Goal: Complete application form

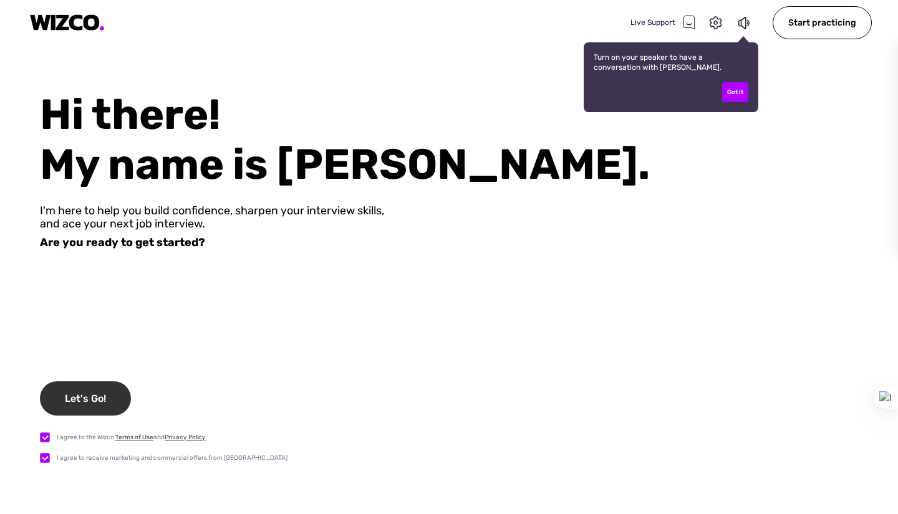
click at [58, 397] on div "Let's Go!" at bounding box center [85, 399] width 91 height 34
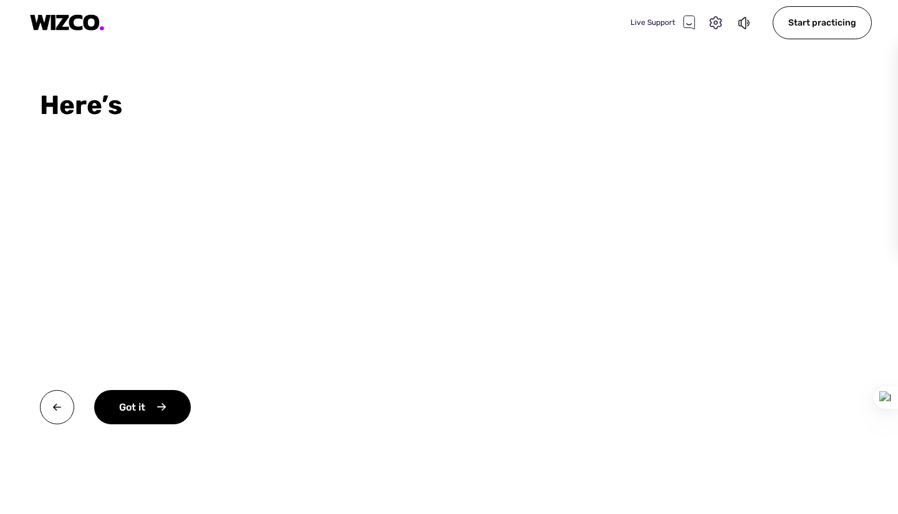
click at [200, 395] on div "Got it" at bounding box center [179, 429] width 279 height 79
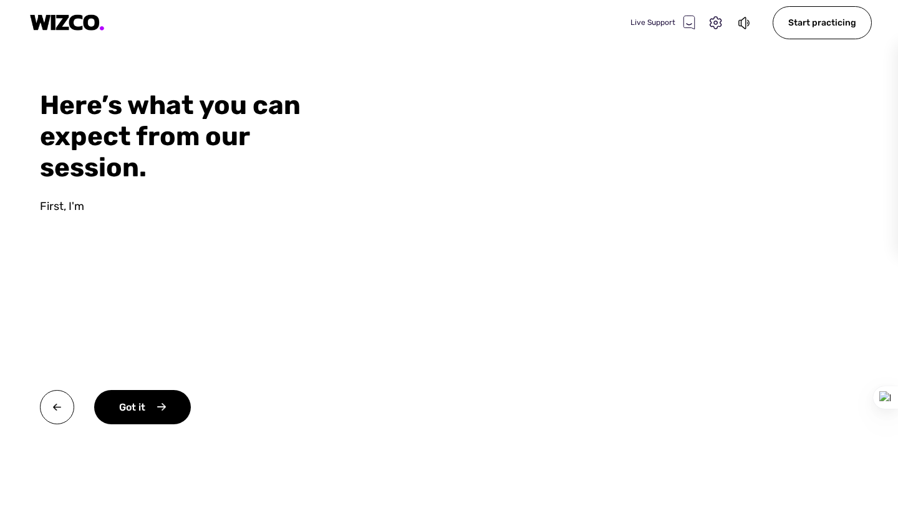
click at [516, 226] on video at bounding box center [628, 257] width 539 height 514
click at [130, 400] on div "Got it" at bounding box center [142, 407] width 97 height 34
click at [137, 397] on div "Okay" at bounding box center [141, 407] width 94 height 34
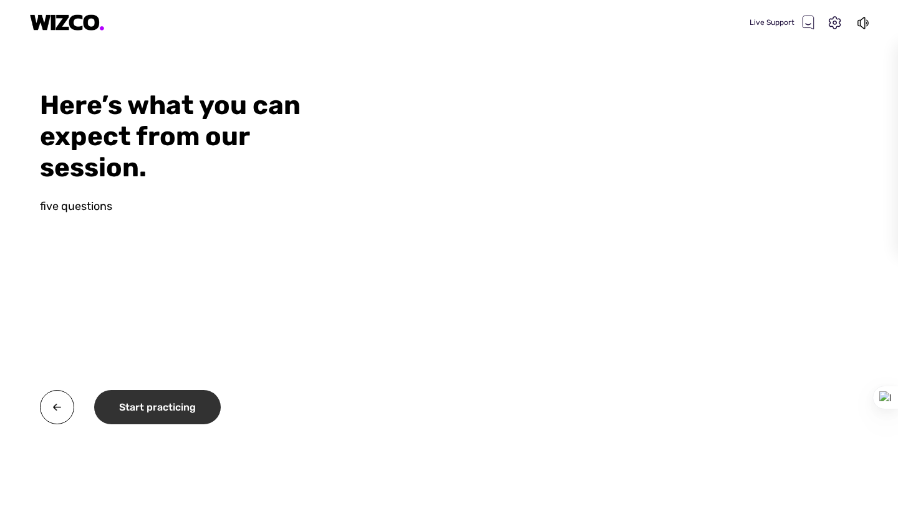
click at [137, 397] on div "Start practicing" at bounding box center [157, 407] width 127 height 34
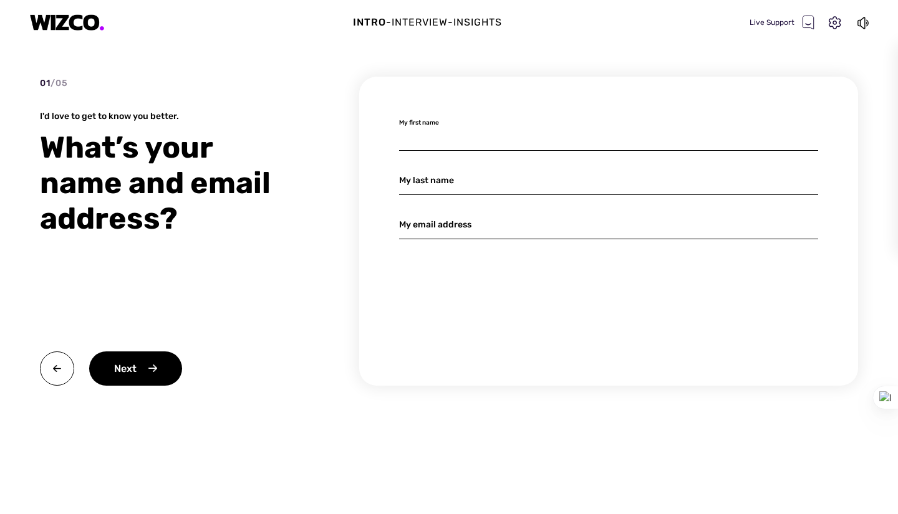
click at [450, 142] on input at bounding box center [608, 136] width 419 height 29
type input "j"
type input "JINGYI"
type input "LI"
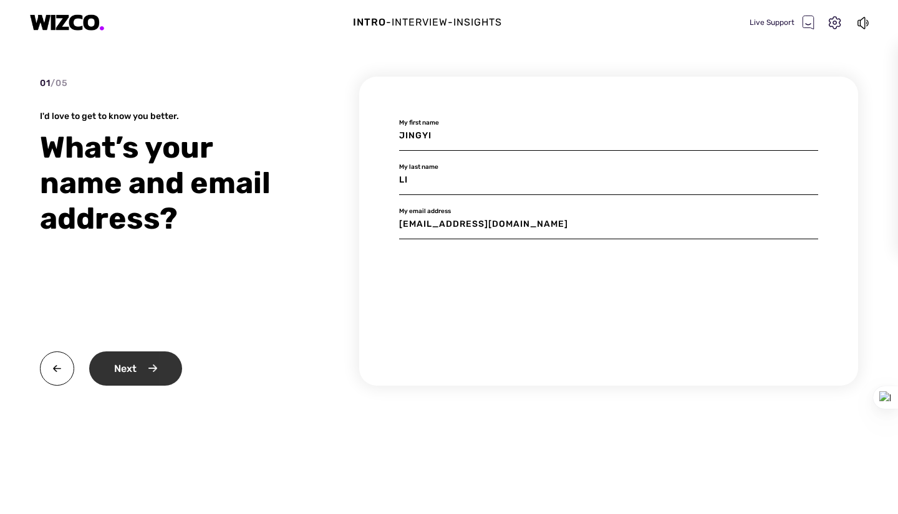
type input "[EMAIL_ADDRESS][DOMAIN_NAME]"
click at [170, 362] on div "Next" at bounding box center [135, 369] width 93 height 34
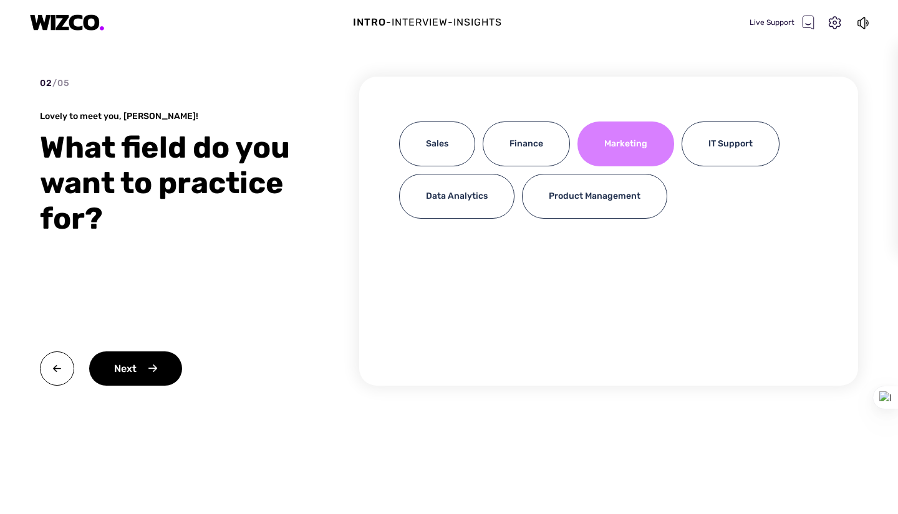
click at [593, 142] on div "Marketing" at bounding box center [625, 144] width 97 height 45
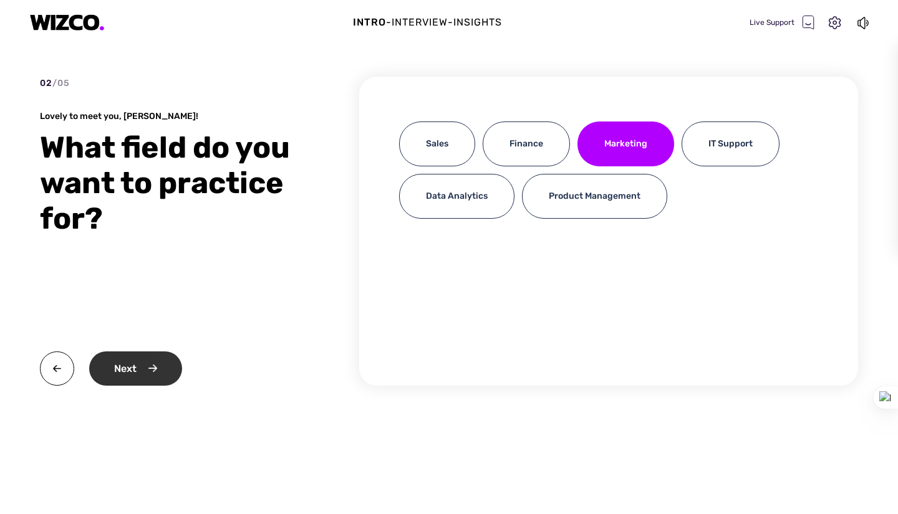
click at [136, 374] on div "Next" at bounding box center [135, 369] width 93 height 34
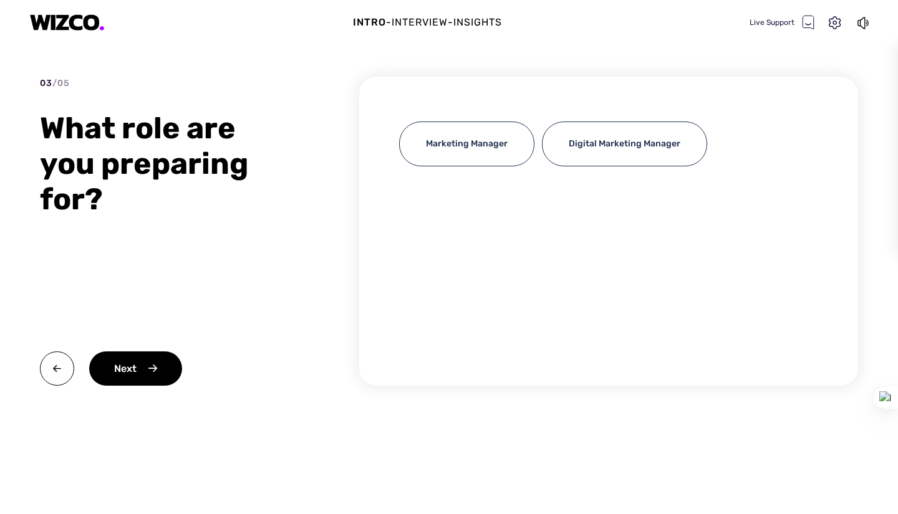
drag, startPoint x: 516, startPoint y: 143, endPoint x: 547, endPoint y: 226, distance: 89.2
click at [520, 241] on div "Marketing Manager Digital Marketing Manager" at bounding box center [608, 231] width 499 height 309
click at [593, 201] on div "Marketing Manager Digital Marketing Manager" at bounding box center [608, 231] width 499 height 309
click at [701, 186] on div "Marketing Manager Digital Marketing Manager" at bounding box center [608, 231] width 499 height 309
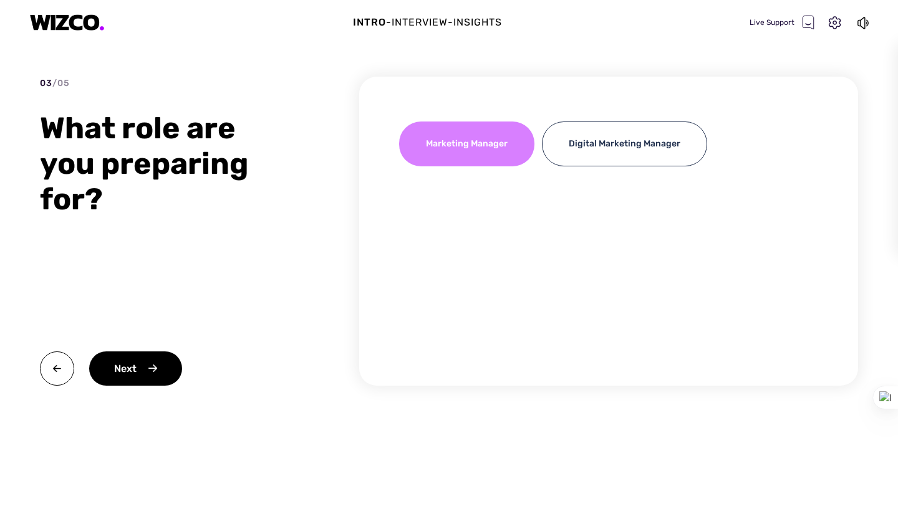
click at [508, 124] on div "Marketing Manager" at bounding box center [466, 144] width 135 height 45
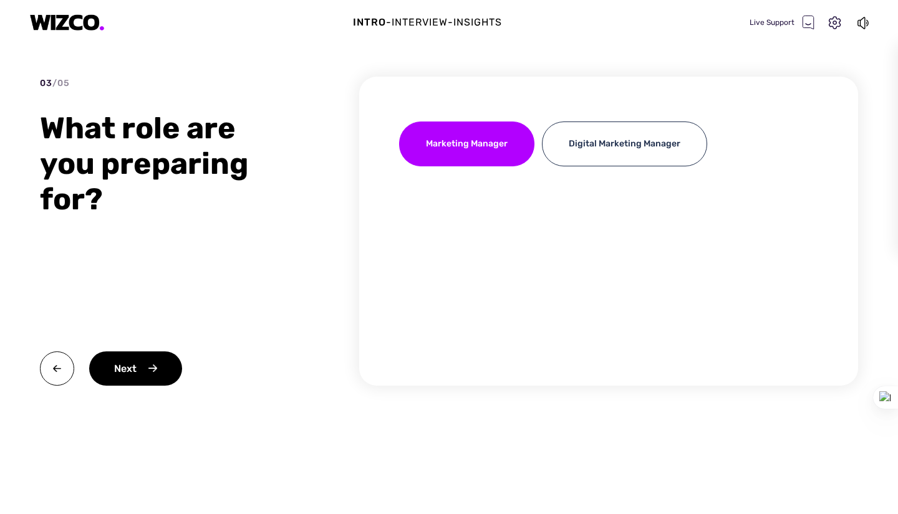
click at [114, 350] on div "03 / 05 What role are you preparing for? Next" at bounding box center [171, 231] width 262 height 309
click at [89, 376] on div "Next" at bounding box center [171, 369] width 262 height 34
click at [147, 370] on div "Next" at bounding box center [135, 369] width 93 height 34
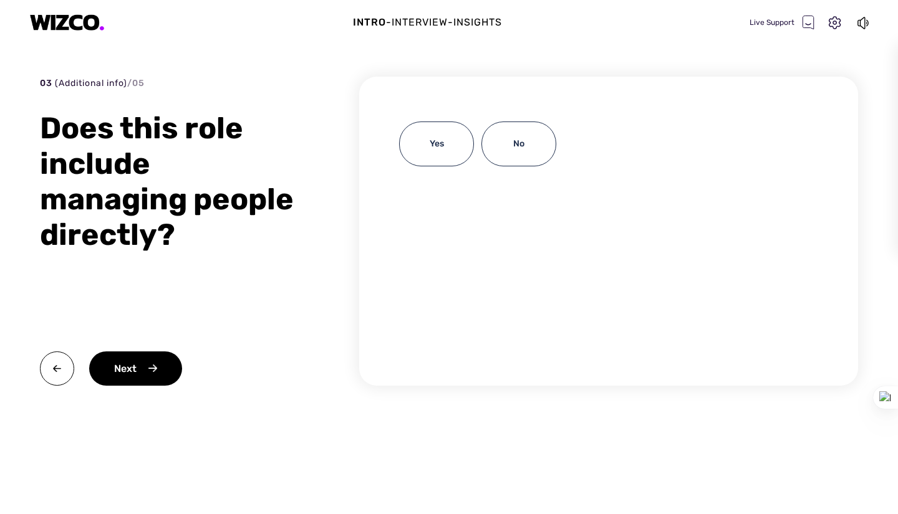
click at [561, 152] on div "Yes No" at bounding box center [608, 148] width 419 height 52
click at [533, 155] on div "No" at bounding box center [518, 144] width 75 height 45
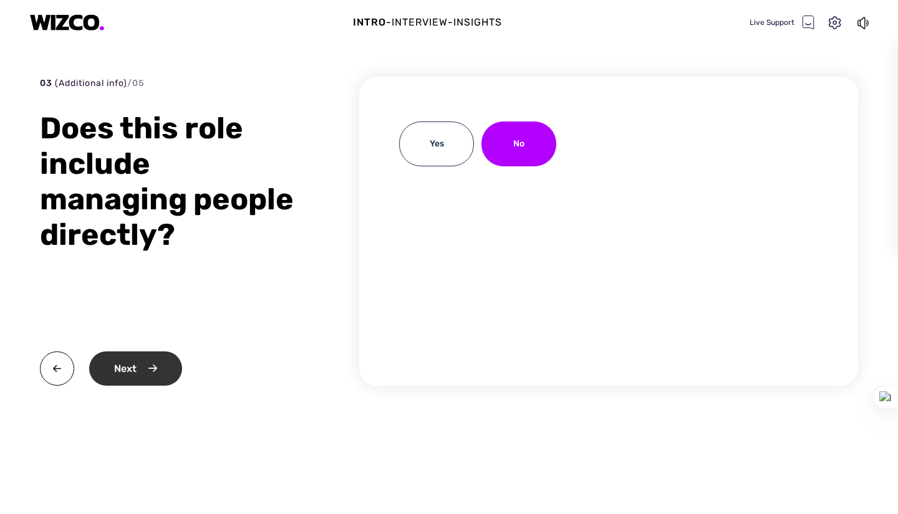
click at [137, 384] on div "Next" at bounding box center [135, 369] width 93 height 34
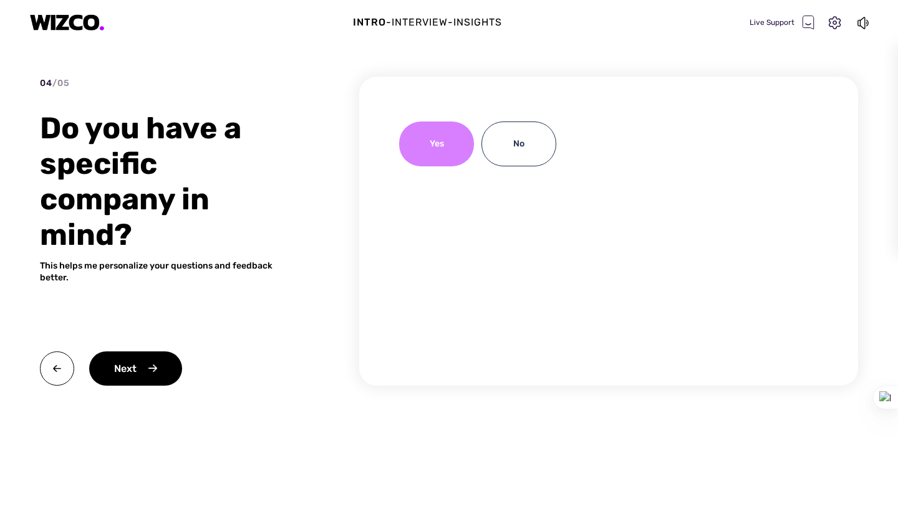
click at [417, 159] on div "Yes" at bounding box center [436, 144] width 75 height 45
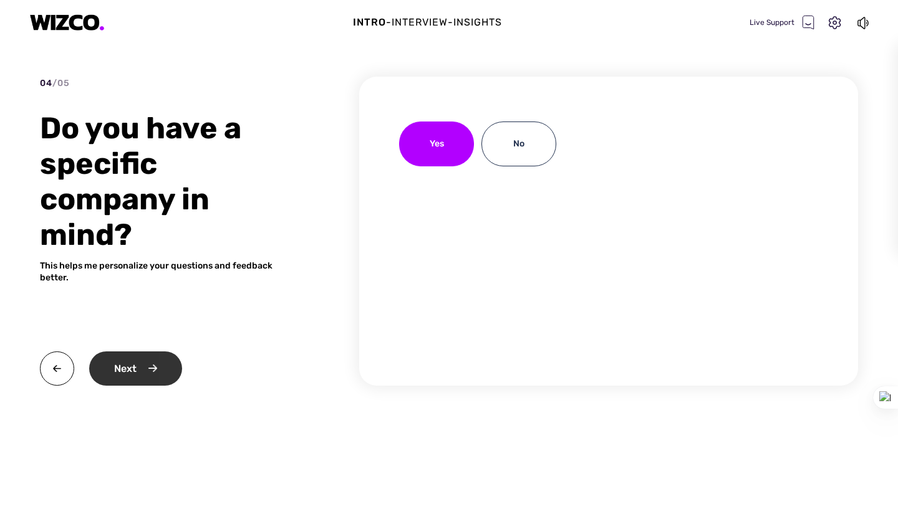
click at [162, 355] on div "Next" at bounding box center [135, 369] width 93 height 34
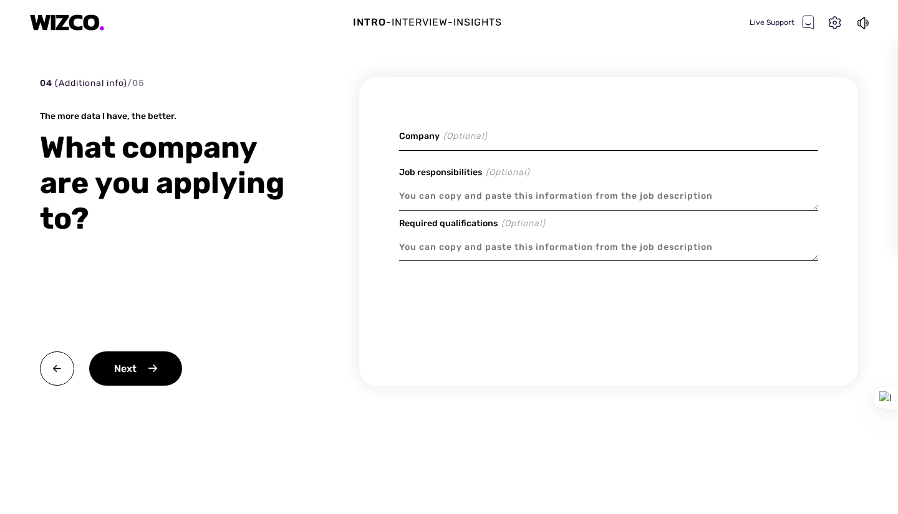
click at [444, 140] on input at bounding box center [608, 136] width 419 height 29
type textarea "x"
type input "I"
type textarea "x"
type input "IN"
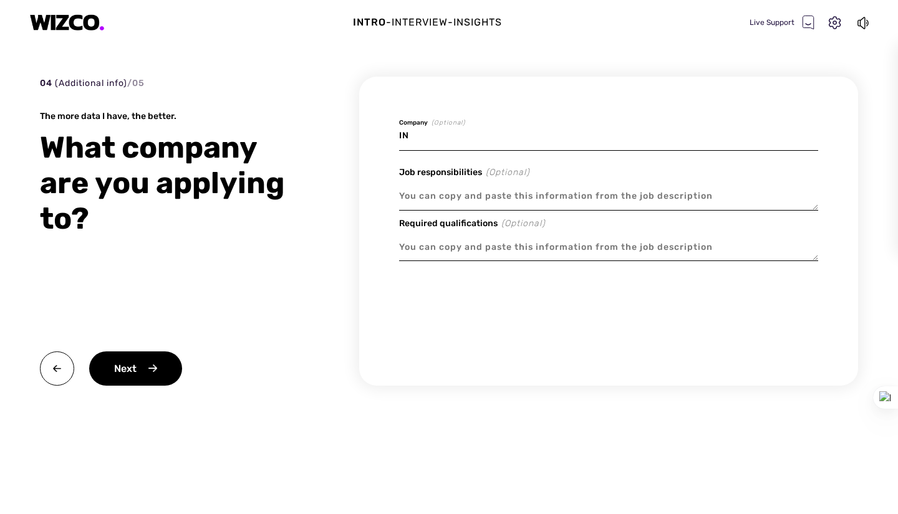
type textarea "x"
type input "INS"
type textarea "x"
type input "INST"
type textarea "x"
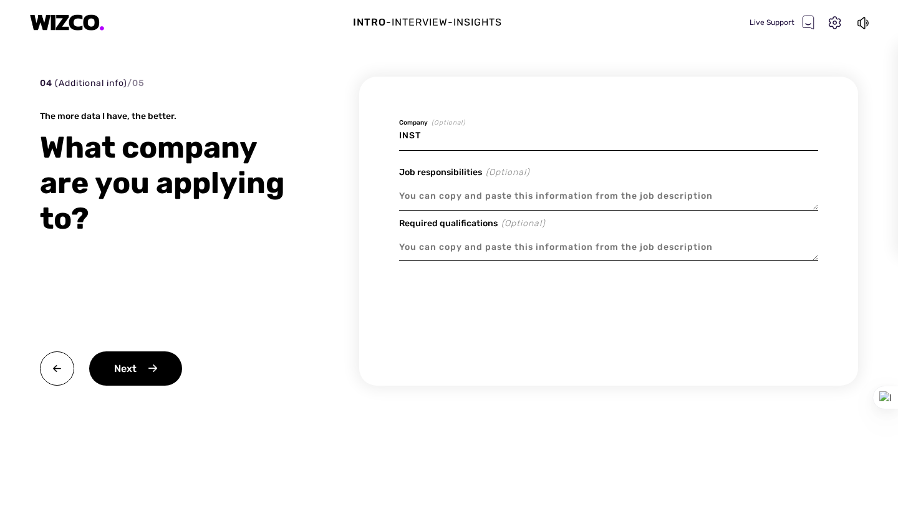
type input "INSTA"
type textarea "x"
type input "INSTA3"
type textarea "x"
type input "INSTA36"
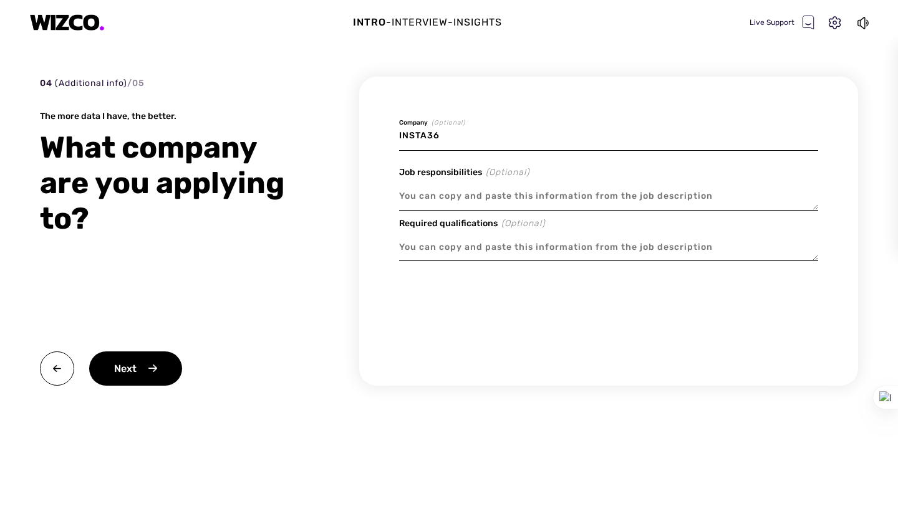
type textarea "x"
type input "INSTA360"
type textarea "x"
type textarea "A"
type textarea "x"
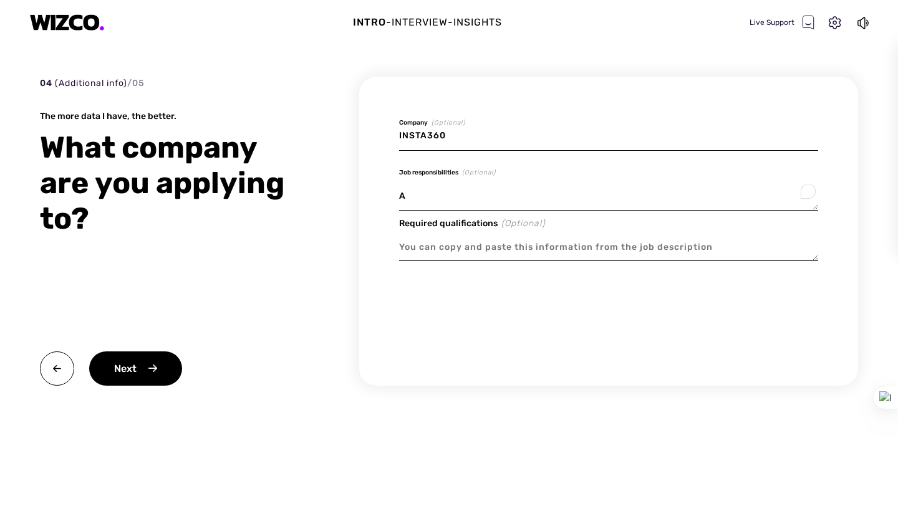
type textarea "AP"
type textarea "x"
type textarea "APA"
type textarea "x"
type textarea "APAC"
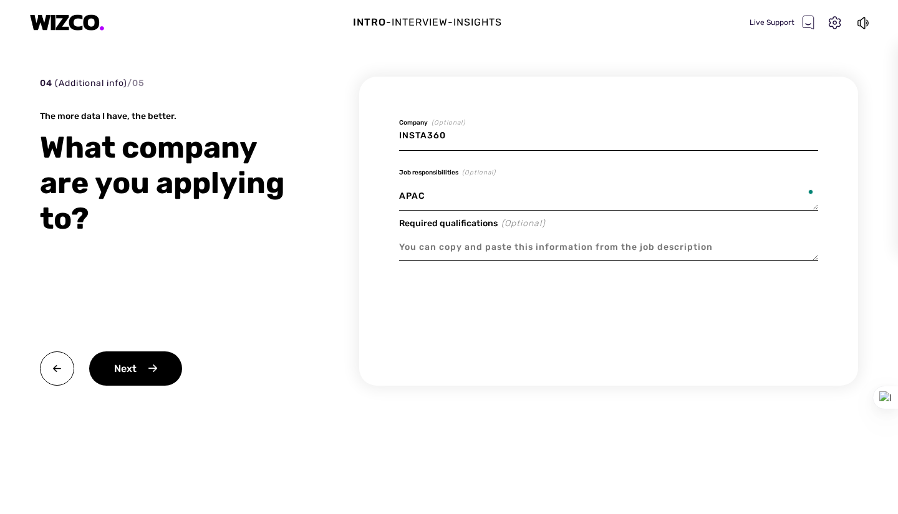
type textarea "x"
type textarea "APAC"
type textarea "x"
type textarea "APAC M"
type textarea "x"
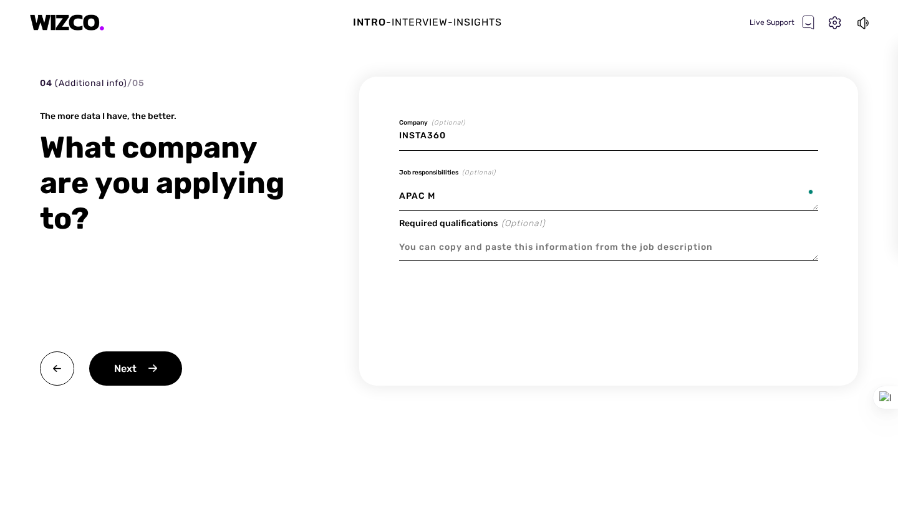
type textarea "APAC MA"
type textarea "x"
type textarea "APAC MAR"
type textarea "x"
type textarea "APAC MARK"
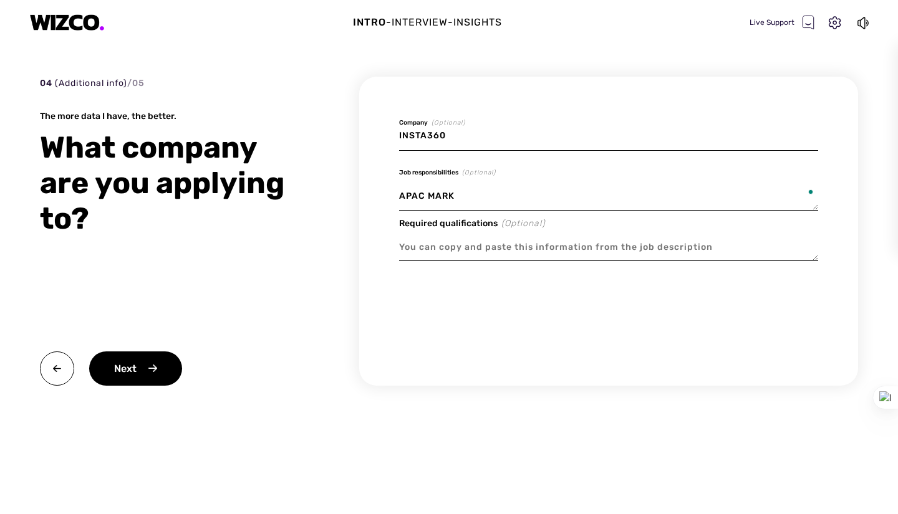
type textarea "x"
type textarea "APAC MARKE"
type textarea "x"
type textarea "APAC MARKET"
type textarea "x"
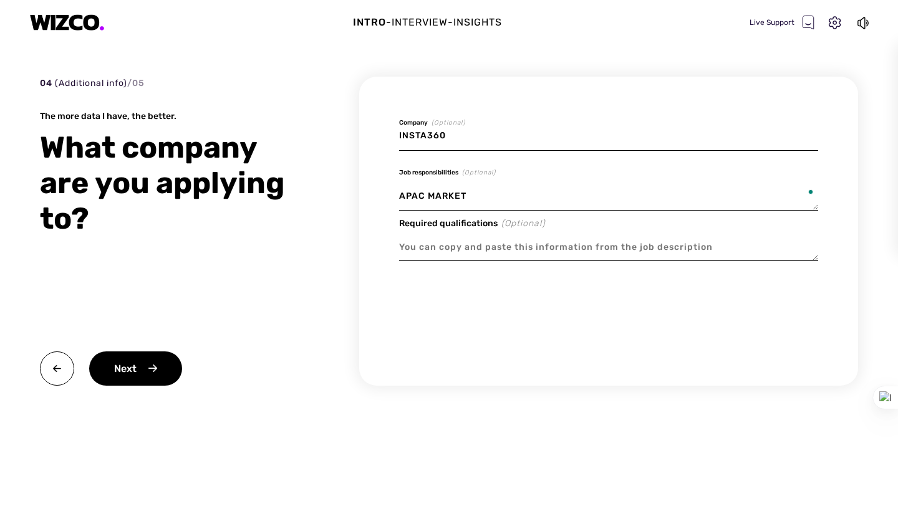
type textarea "APAC MARKETI"
type textarea "x"
type textarea "APAC MARKETIN"
type textarea "x"
type textarea "APAC MARKETING"
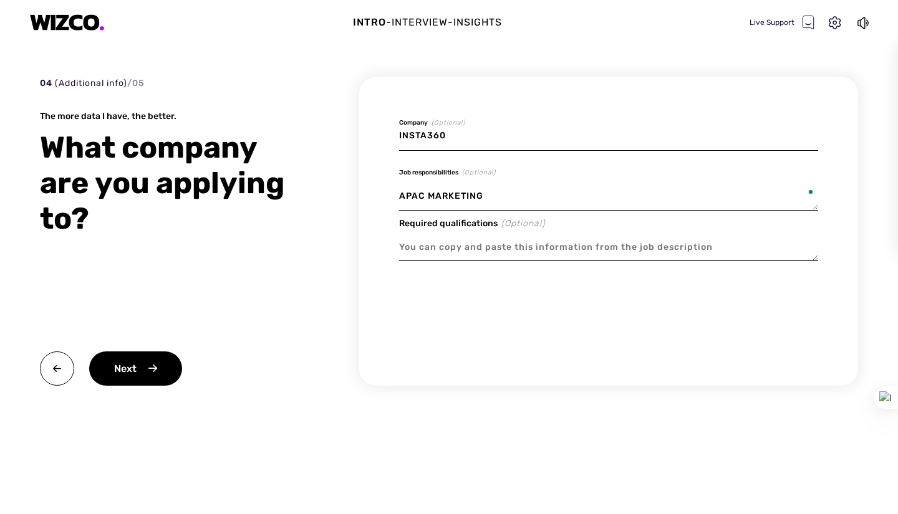
type textarea "x"
type textarea "APAC MARKETING"
type textarea "x"
type textarea "APAC MARKETING T"
type textarea "x"
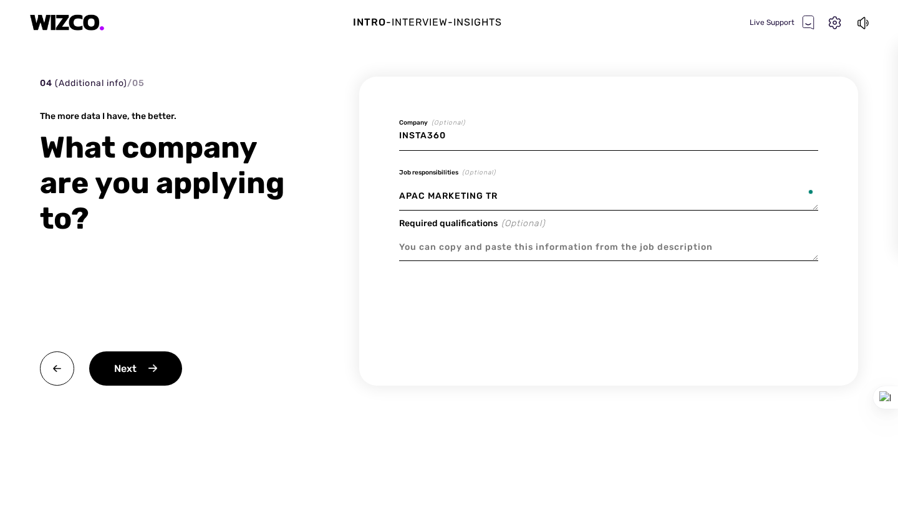
type textarea "APAC MARKETING TRA"
type textarea "x"
type textarea "APAC MARKETING TRAI"
type textarea "x"
type textarea "APAC MARKETING TRAIN"
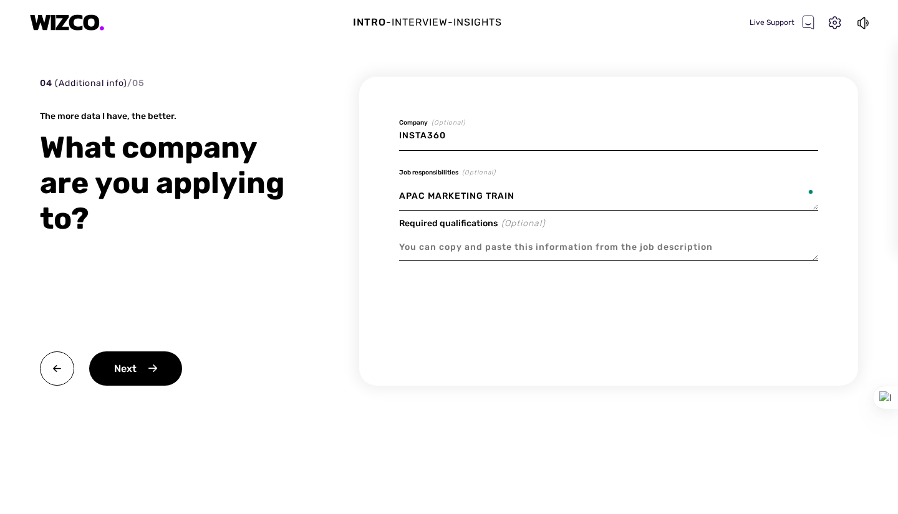
type textarea "x"
type textarea "APAC MARKETING TRAINE"
type textarea "x"
type textarea "APAC MARKETING TRAINEE"
click at [159, 360] on div "Next" at bounding box center [135, 369] width 93 height 34
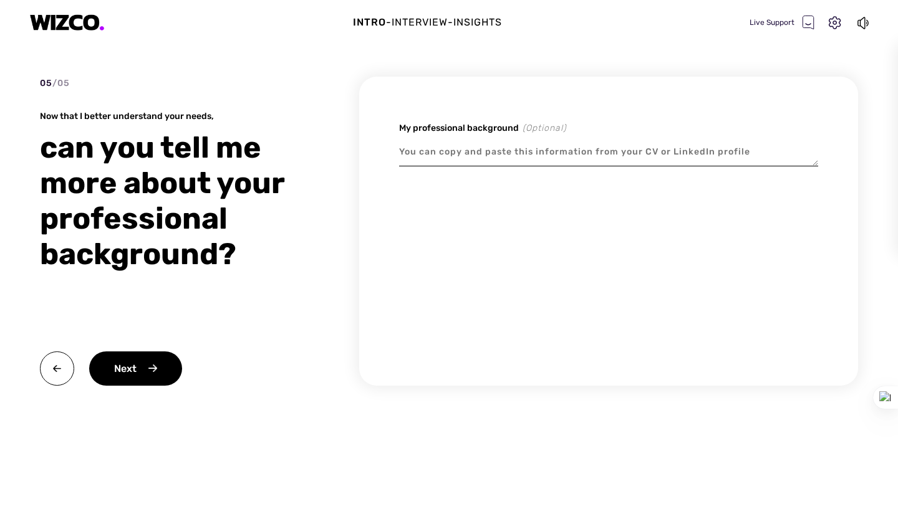
click at [456, 198] on div "My professional background (Optional)" at bounding box center [608, 231] width 499 height 309
click at [607, 165] on textarea at bounding box center [608, 152] width 419 height 29
click at [598, 155] on textarea "To enrich screen reader interactions, please activate Accessibility in Grammarl…" at bounding box center [608, 152] width 419 height 29
paste textarea "Lorem: ipsumd.si@ame.co | adipi@elitsed.doe.te Inci Utlabo: Etdol | Magn Aliq |…"
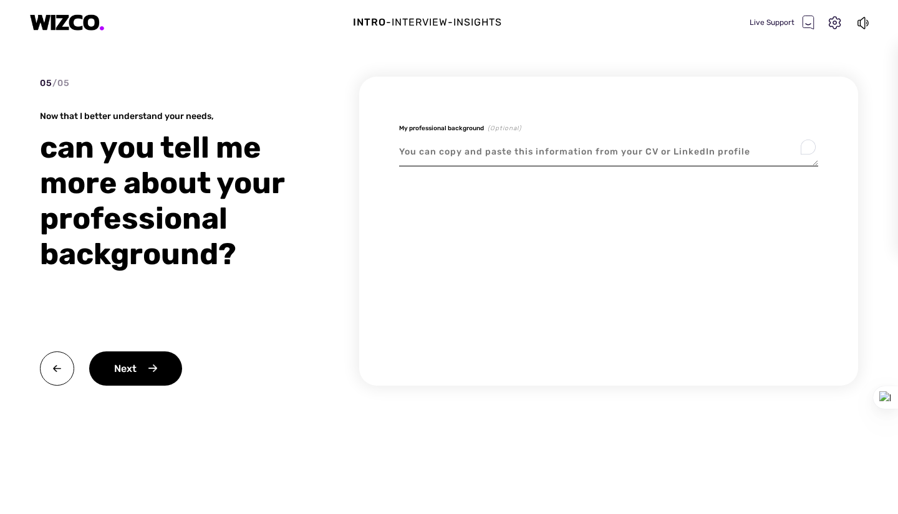
type textarea "x"
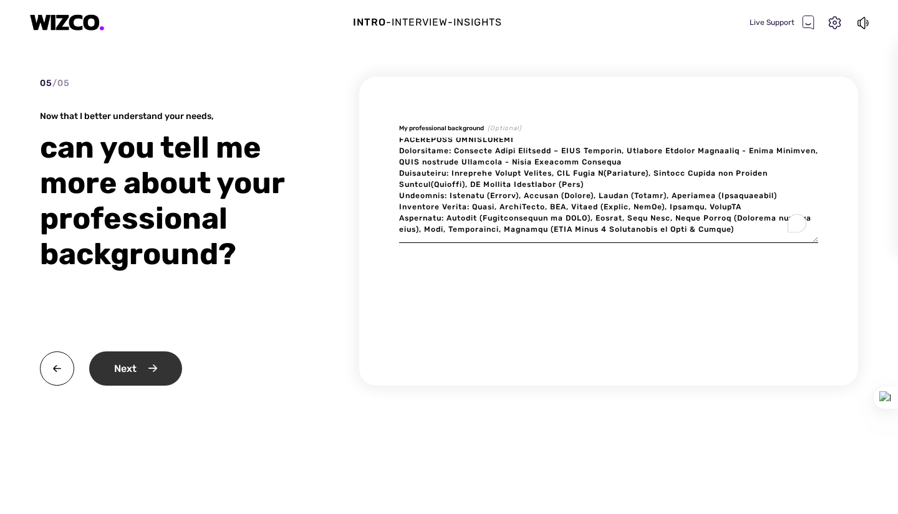
type textarea "Lorem: ipsumd.si@ame.co | adipi@elitsed.doe.te Inci Utlabo: Etdol | Magn Aliq |…"
type textarea "x"
click at [153, 365] on div "Next" at bounding box center [135, 369] width 93 height 34
